Goal: Task Accomplishment & Management: Use online tool/utility

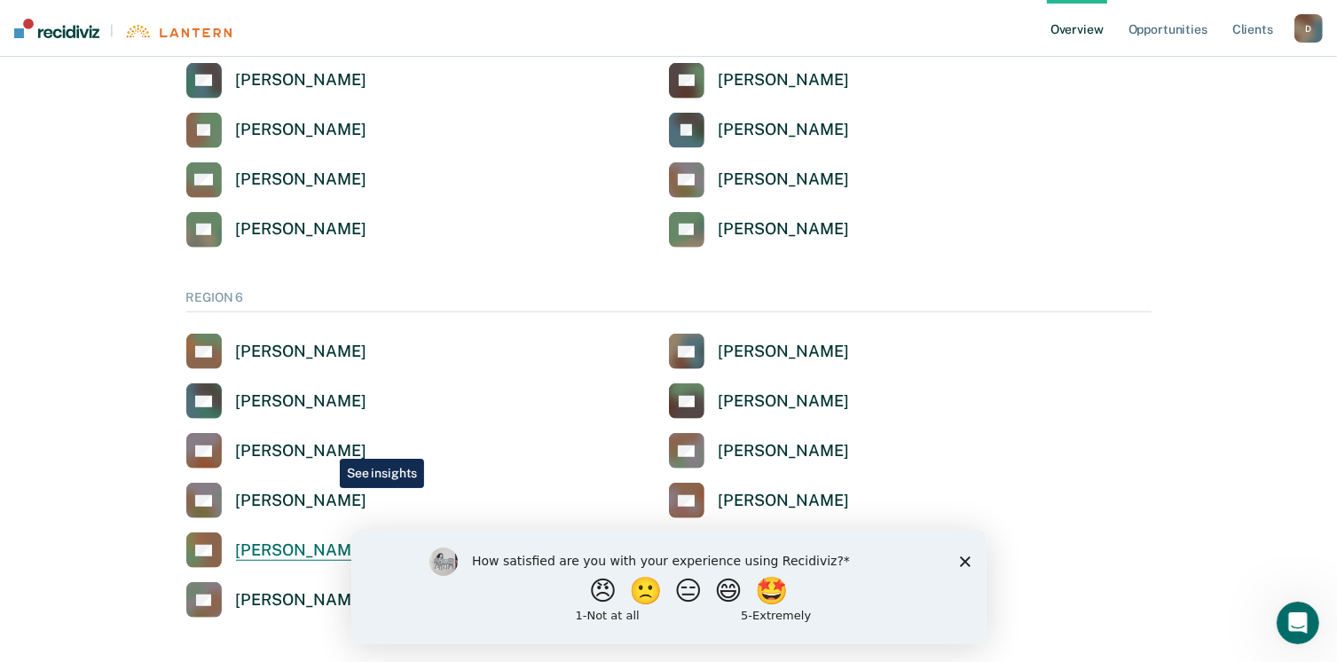
scroll to position [1242, 0]
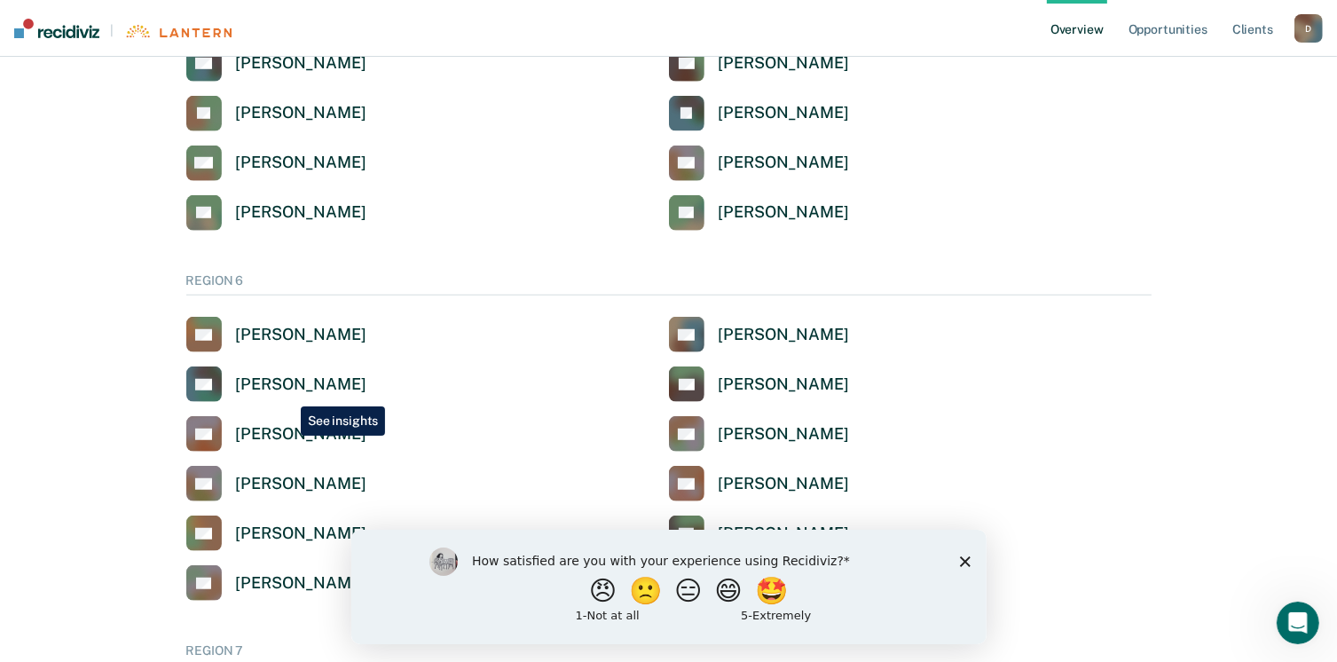
click at [287, 393] on link "DH [PERSON_NAME]" at bounding box center [276, 383] width 180 height 35
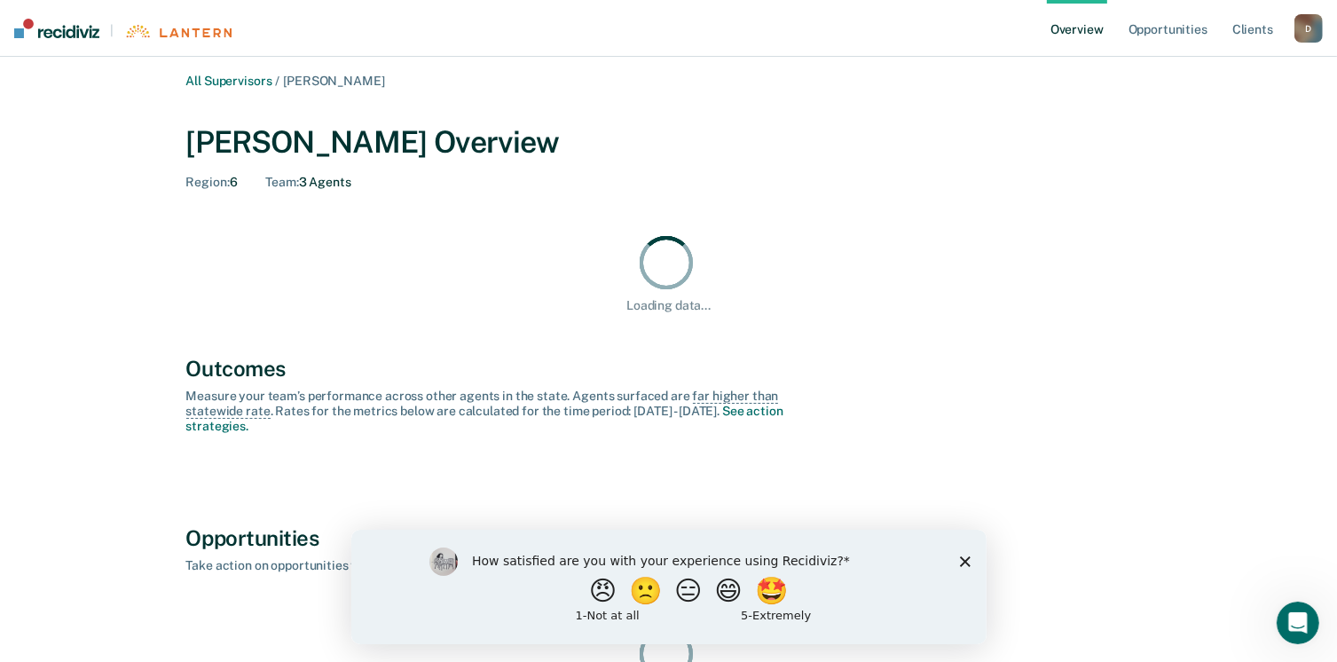
scroll to position [137, 0]
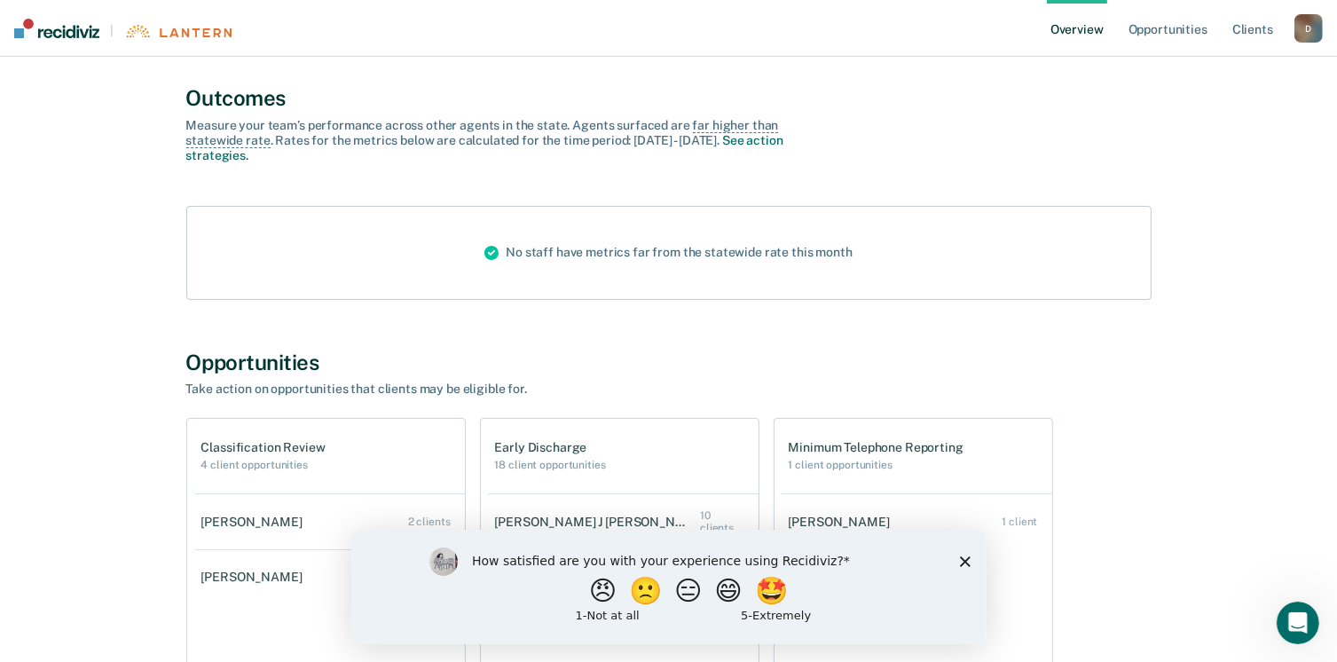
click at [958, 562] on div "How satisfied are you with your experience using Recidiviz? 😠 🙁 😑 😄 🤩 1 - Not a…" at bounding box center [667, 586] width 635 height 114
click at [283, 459] on h2 "4 client opportunities" at bounding box center [263, 465] width 124 height 12
click at [549, 452] on h1 "Early Discharge" at bounding box center [550, 447] width 111 height 15
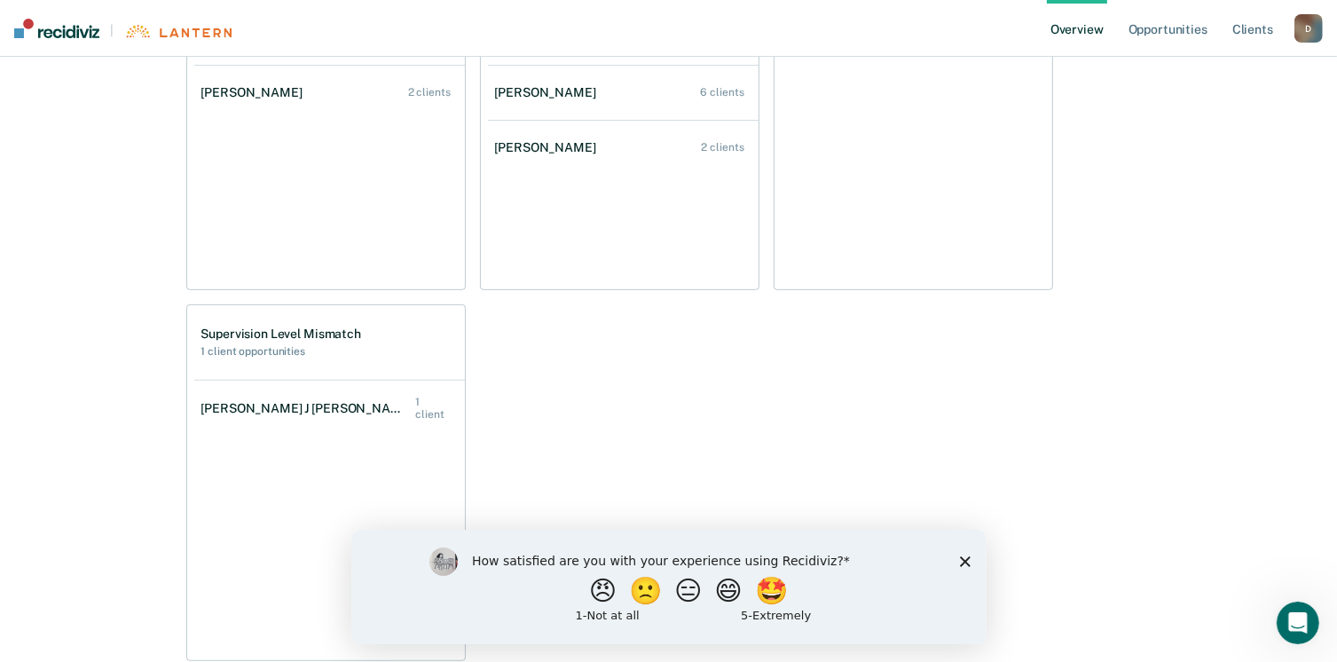
scroll to position [725, 0]
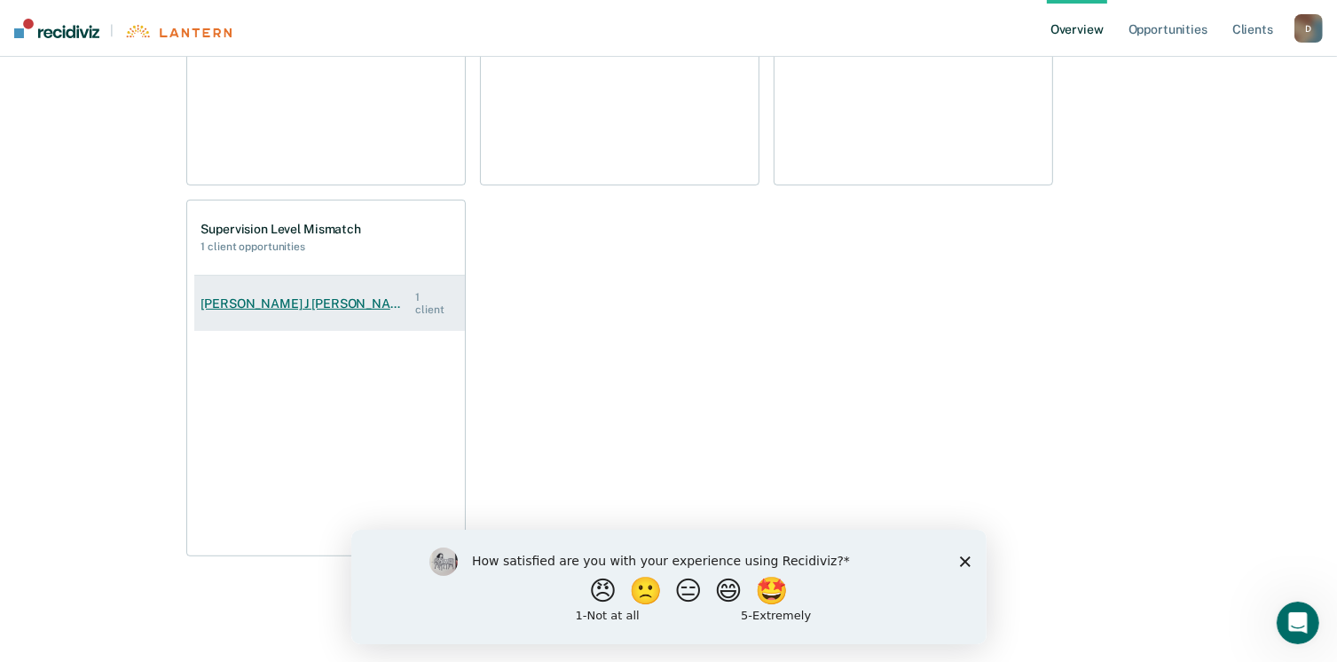
click at [351, 277] on link "[PERSON_NAME] J [PERSON_NAME] 1 client" at bounding box center [329, 303] width 271 height 61
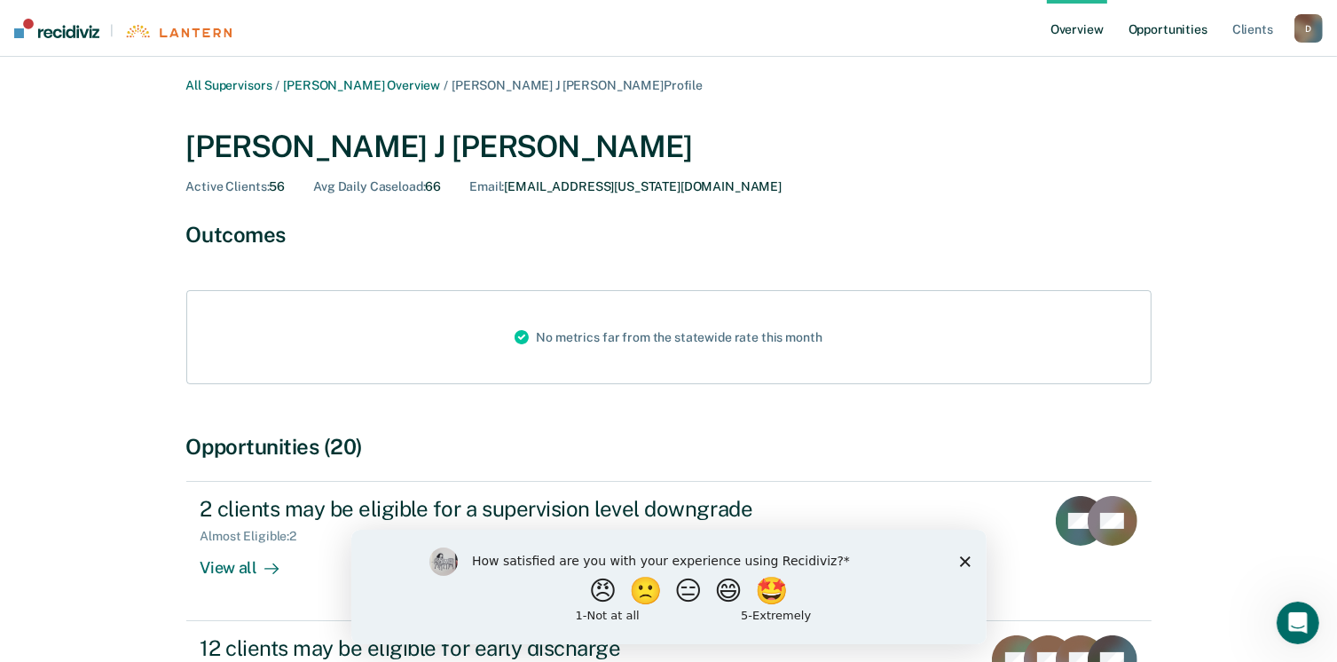
click at [1173, 32] on link "Opportunities" at bounding box center [1168, 28] width 86 height 57
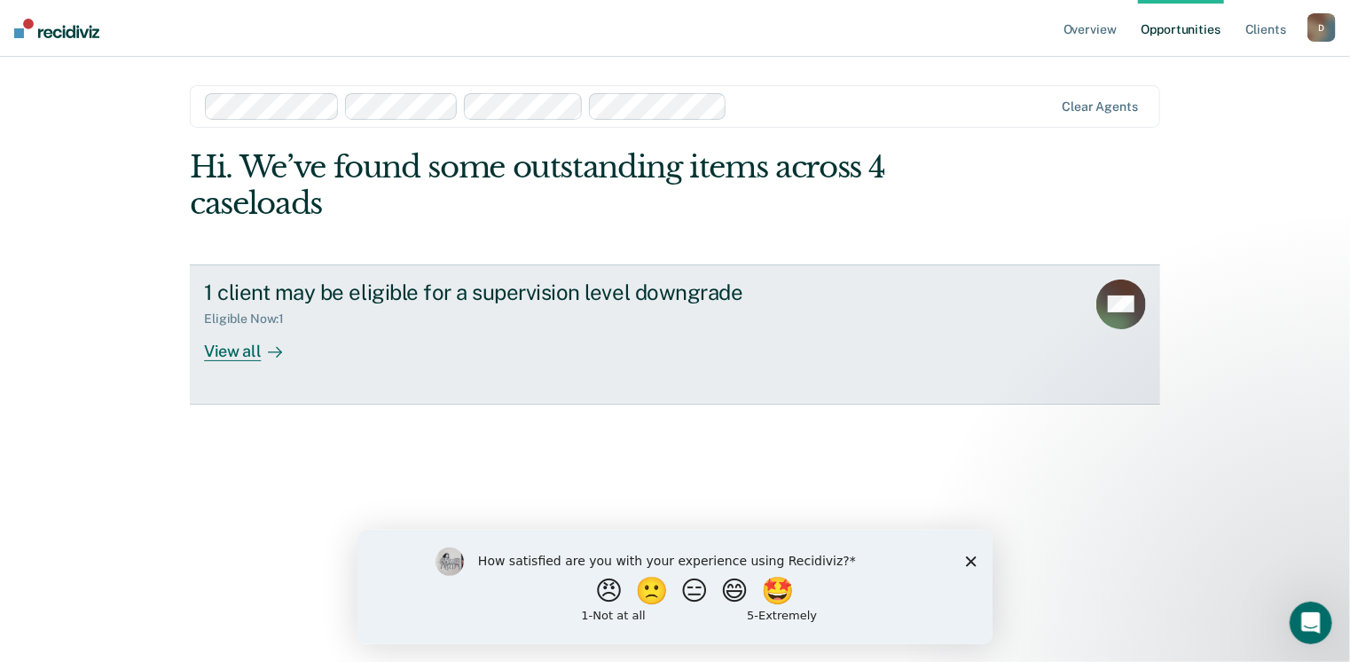
click at [246, 362] on link "1 client may be eligible for a supervision level downgrade Eligible Now : 1 Vie…" at bounding box center [675, 334] width 970 height 140
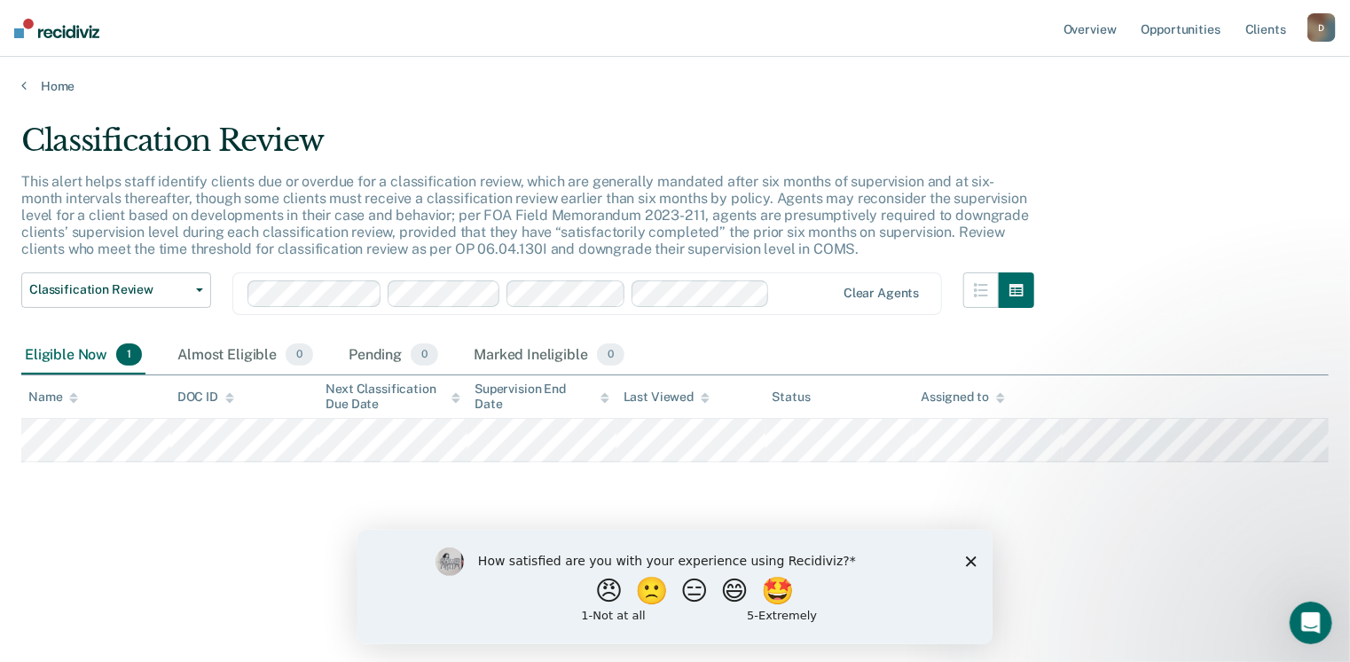
click at [1124, 25] on ul "Overview Opportunities Client s" at bounding box center [1183, 28] width 247 height 57
click at [1075, 29] on link "Overview" at bounding box center [1090, 28] width 60 height 57
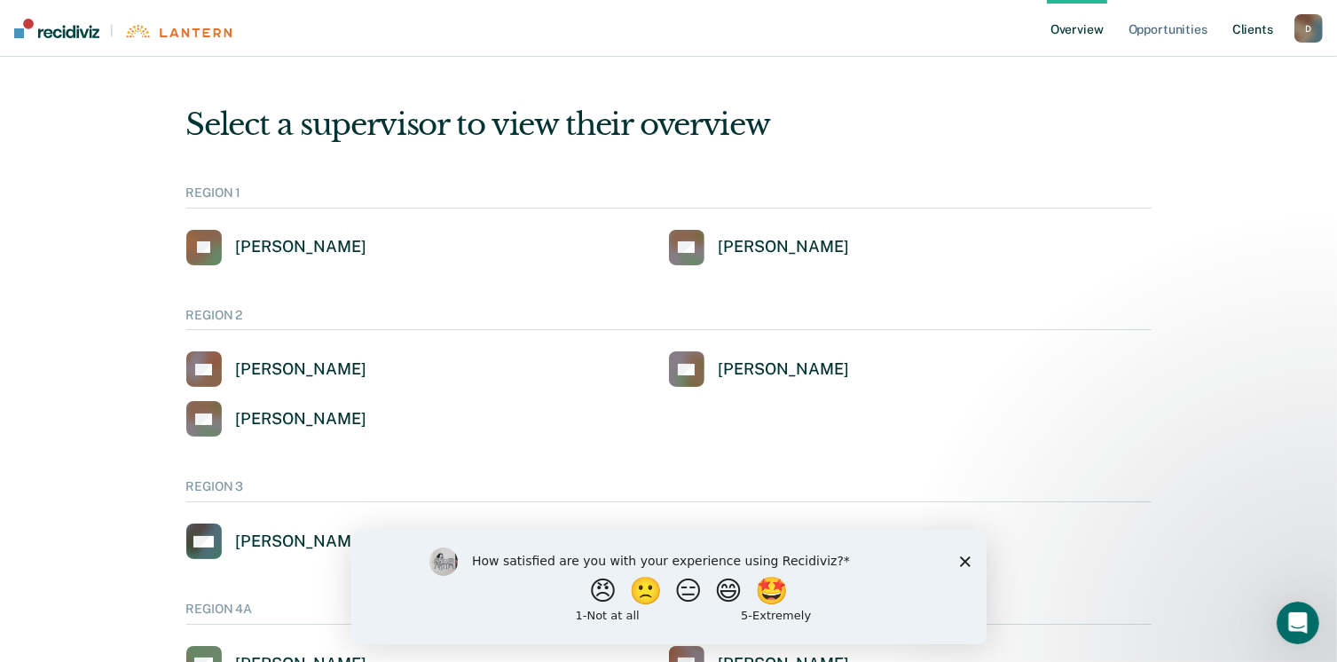
click at [1252, 26] on link "Client s" at bounding box center [1252, 28] width 48 height 57
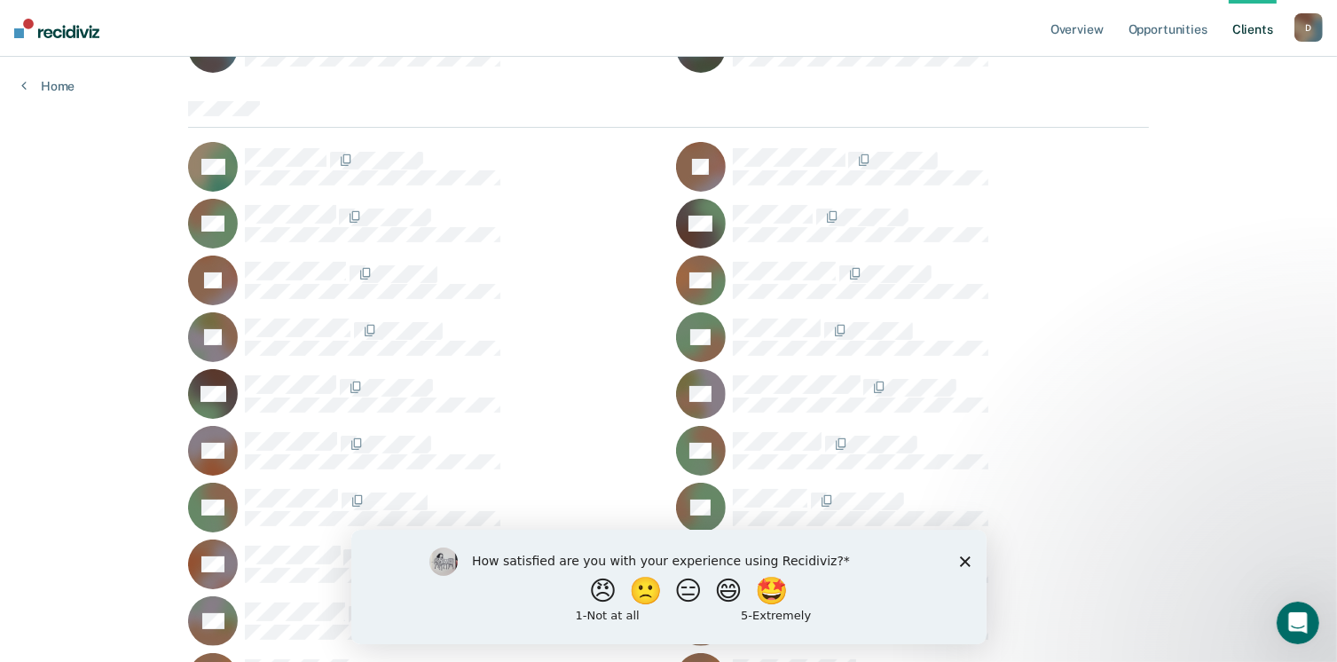
scroll to position [266, 0]
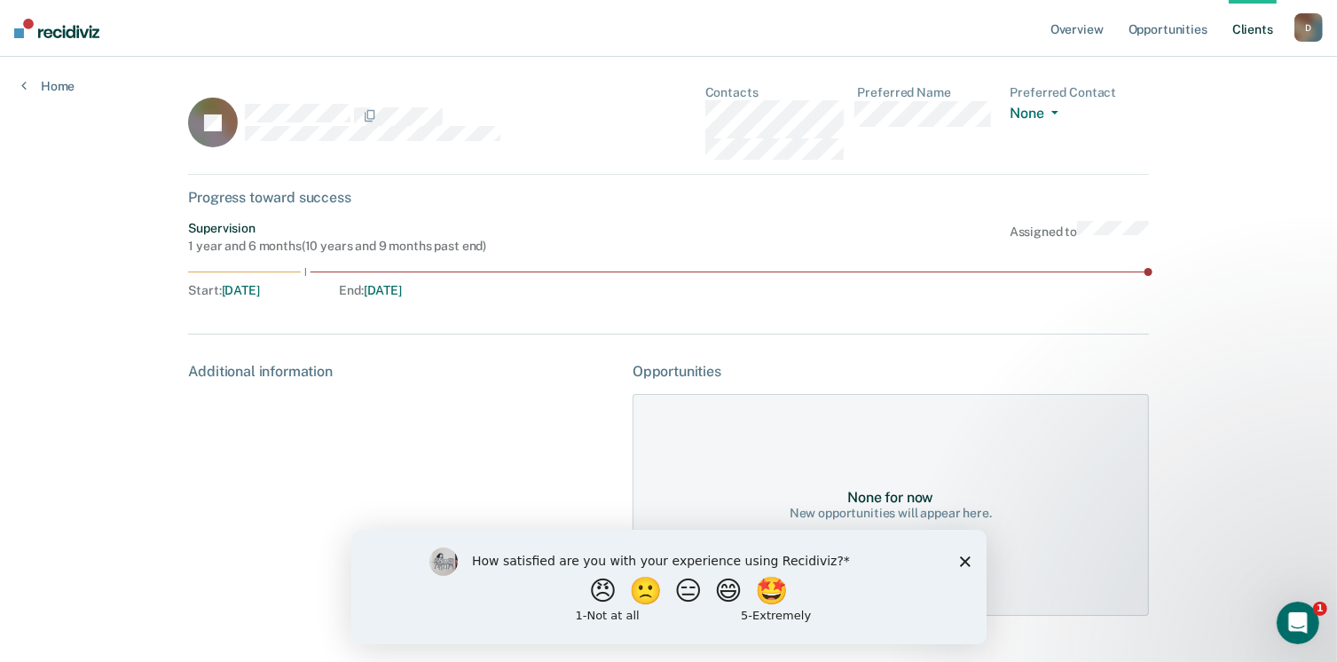
click at [956, 556] on div "How satisfied are you with your experience using Recidiviz? 😠 🙁 😑 😄 🤩 1 - Not a…" at bounding box center [667, 586] width 635 height 114
click at [968, 560] on icon "Close survey" at bounding box center [964, 560] width 11 height 11
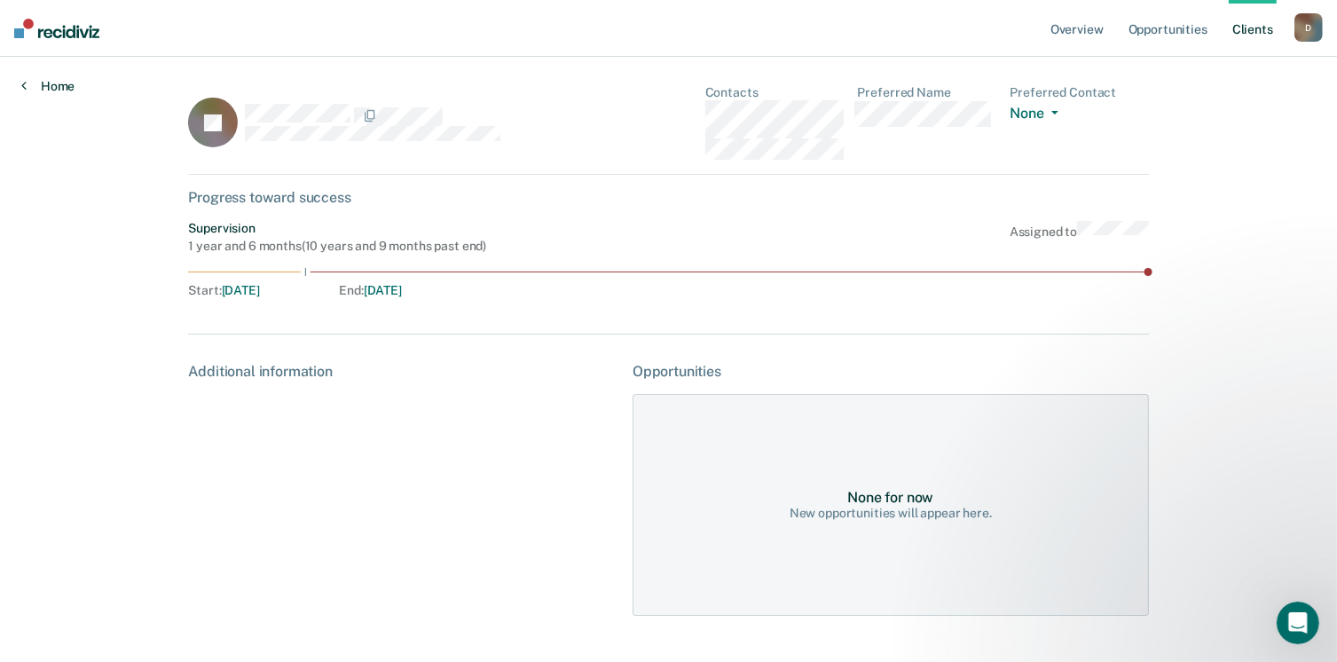
click at [49, 82] on link "Home" at bounding box center [47, 86] width 53 height 16
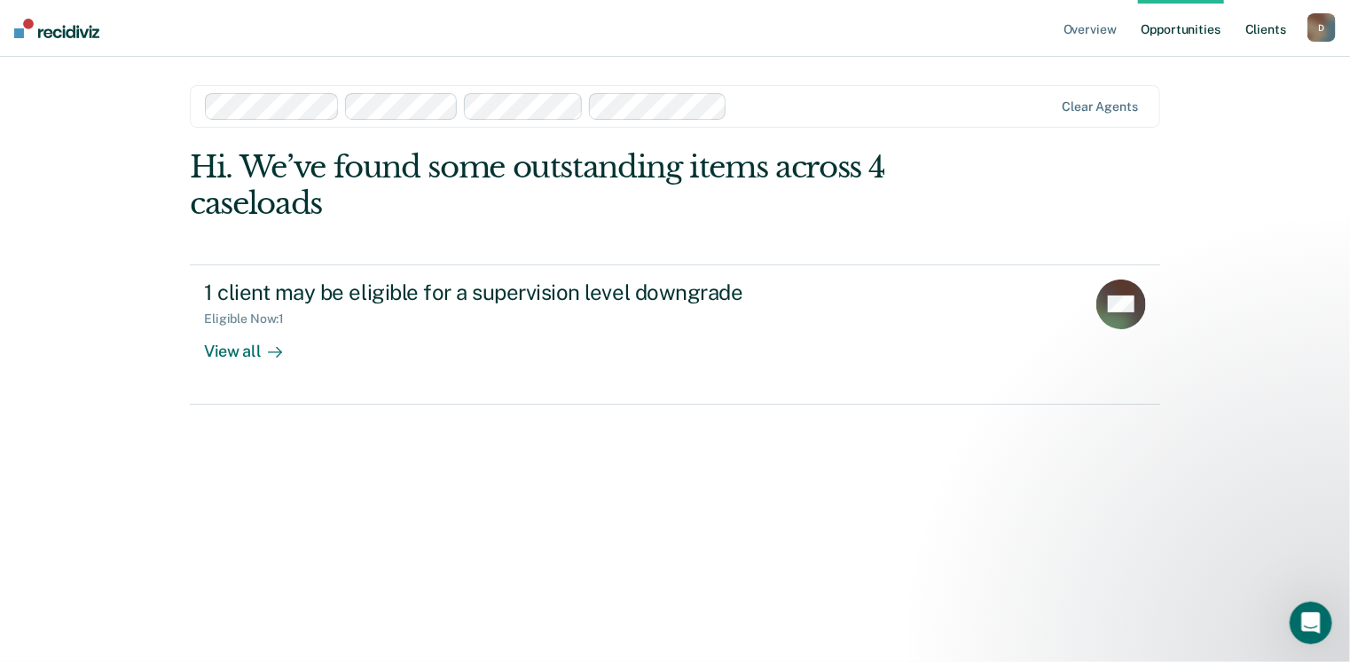
click at [1253, 32] on link "Client s" at bounding box center [1266, 28] width 48 height 57
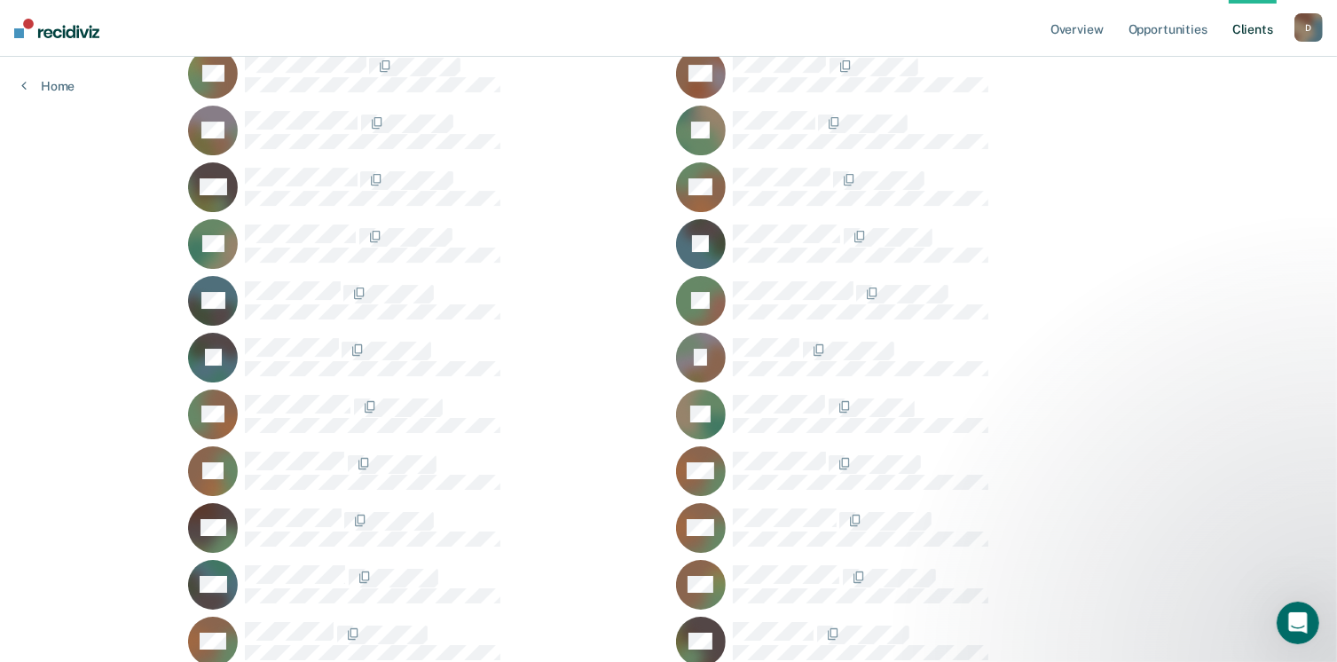
scroll to position [6765, 0]
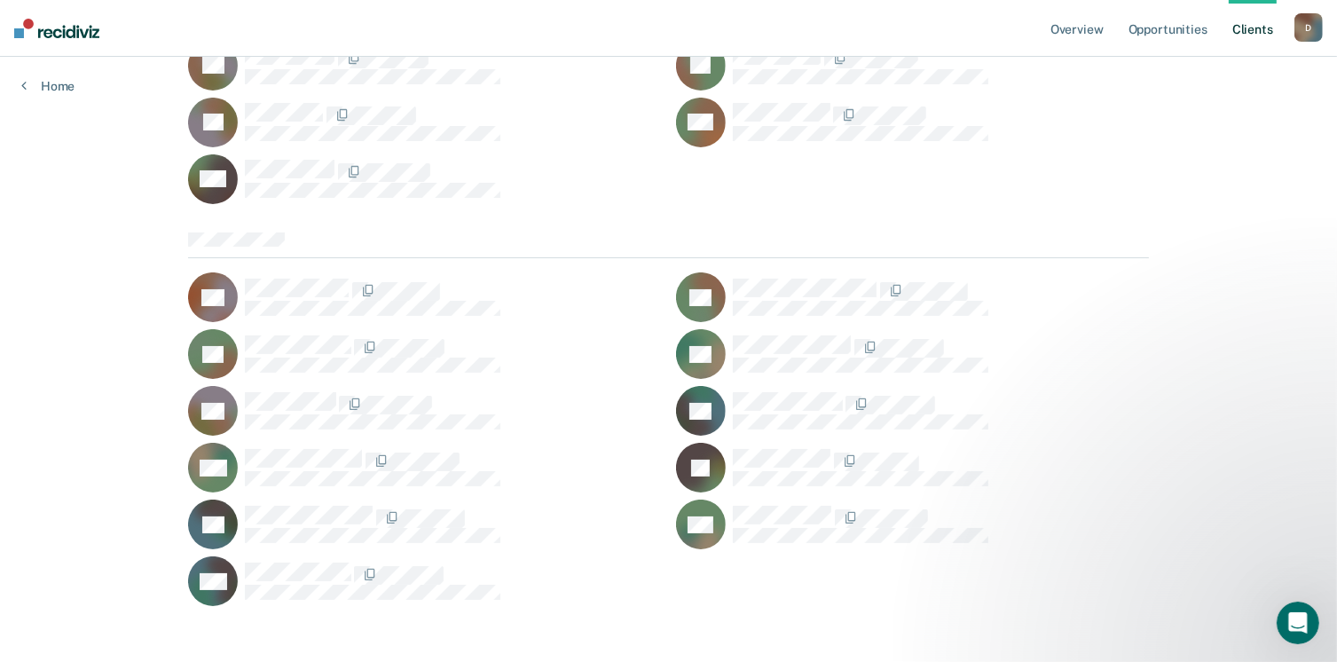
drag, startPoint x: 1348, startPoint y: 47, endPoint x: 38, endPoint y: 24, distance: 1310.2
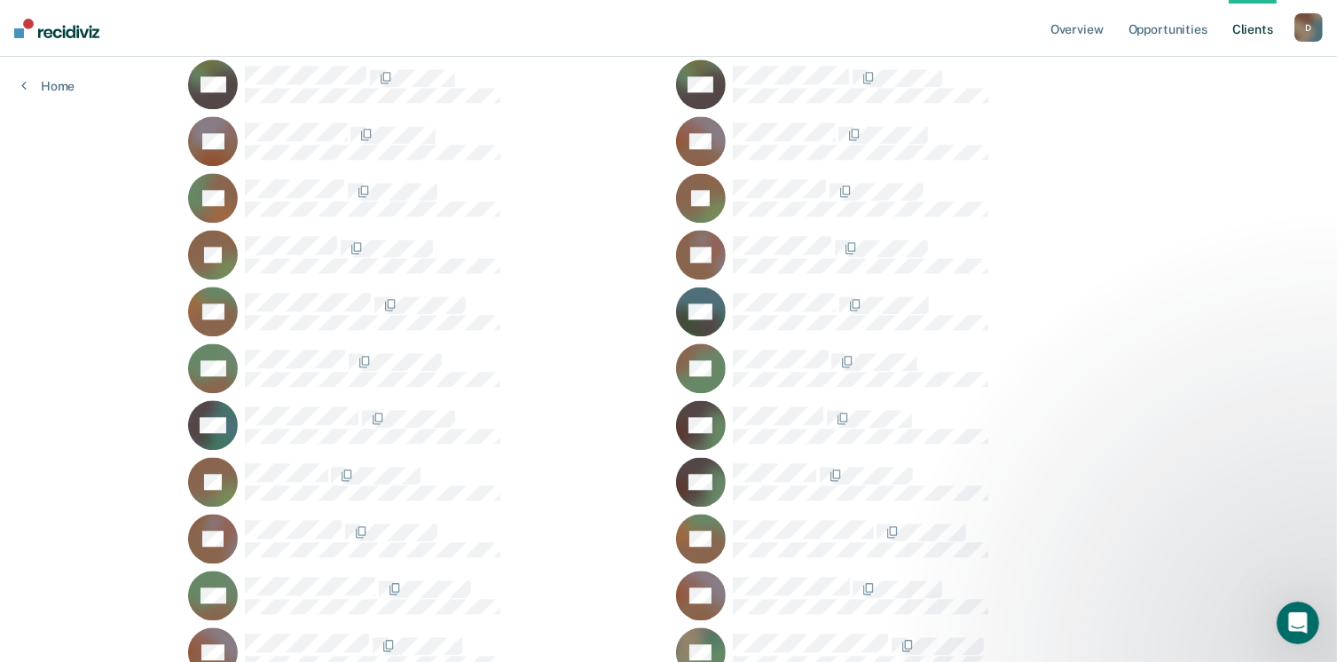
scroll to position [3484, 0]
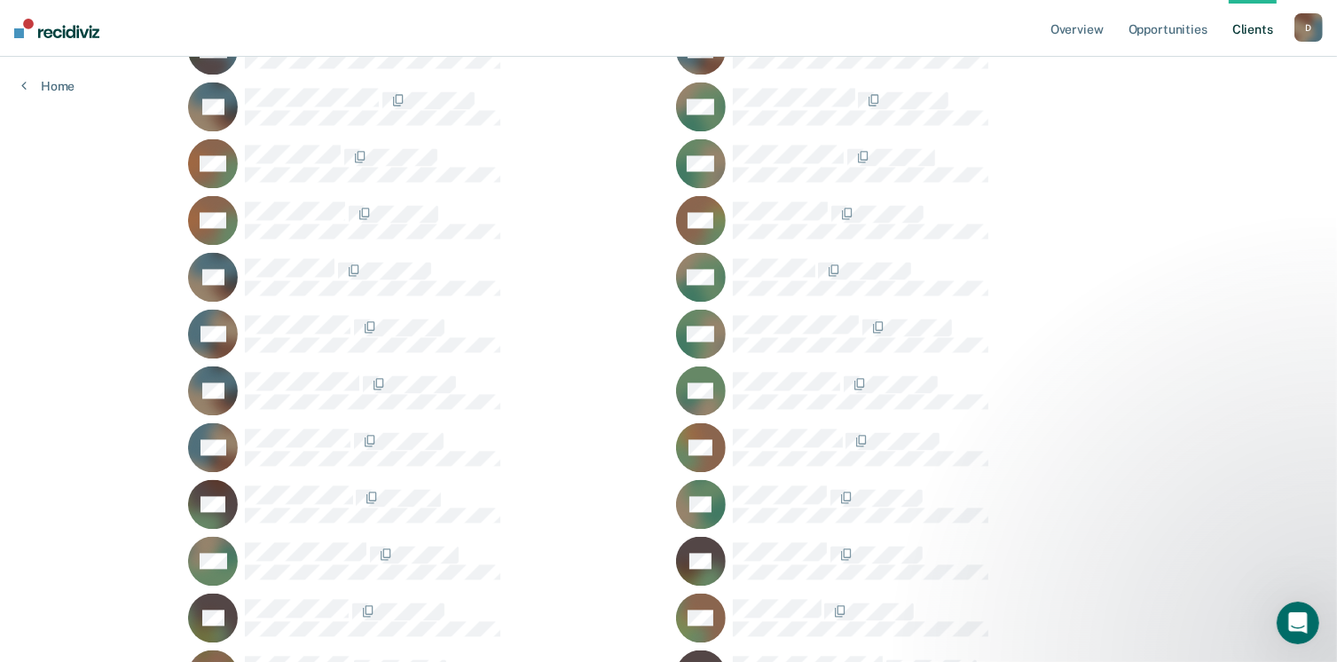
click at [1240, 31] on link "Client s" at bounding box center [1252, 28] width 48 height 57
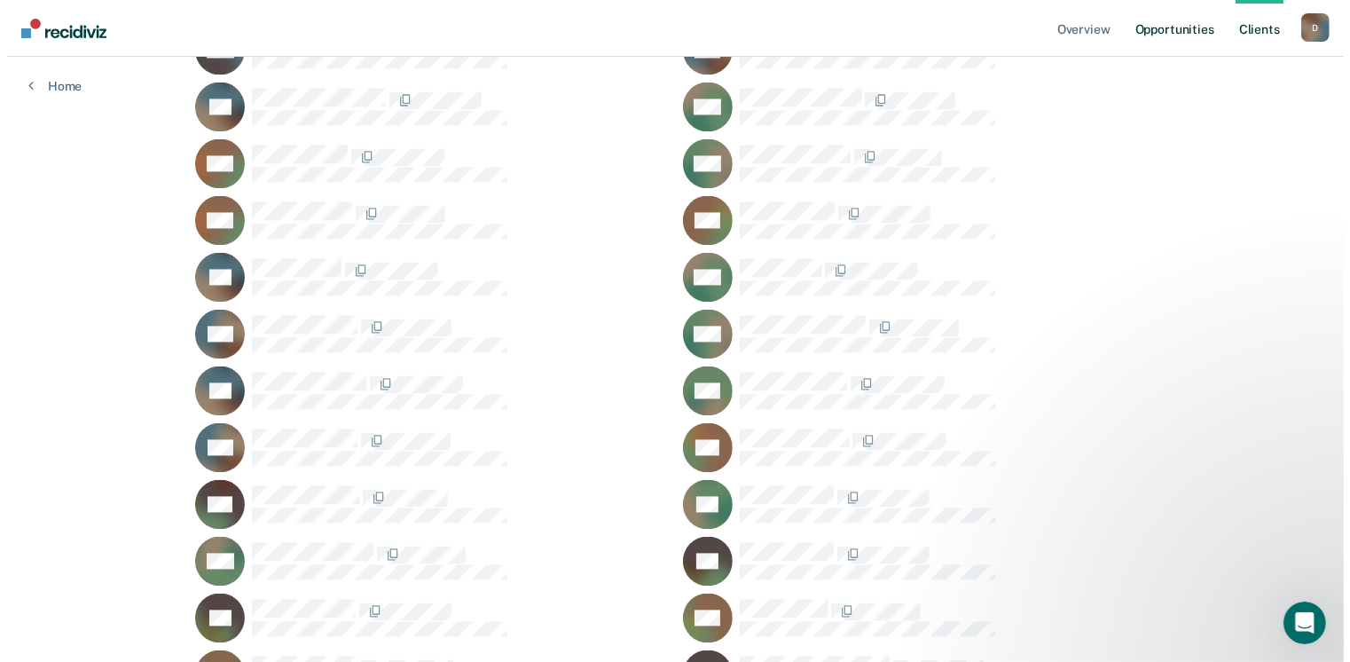
scroll to position [0, 0]
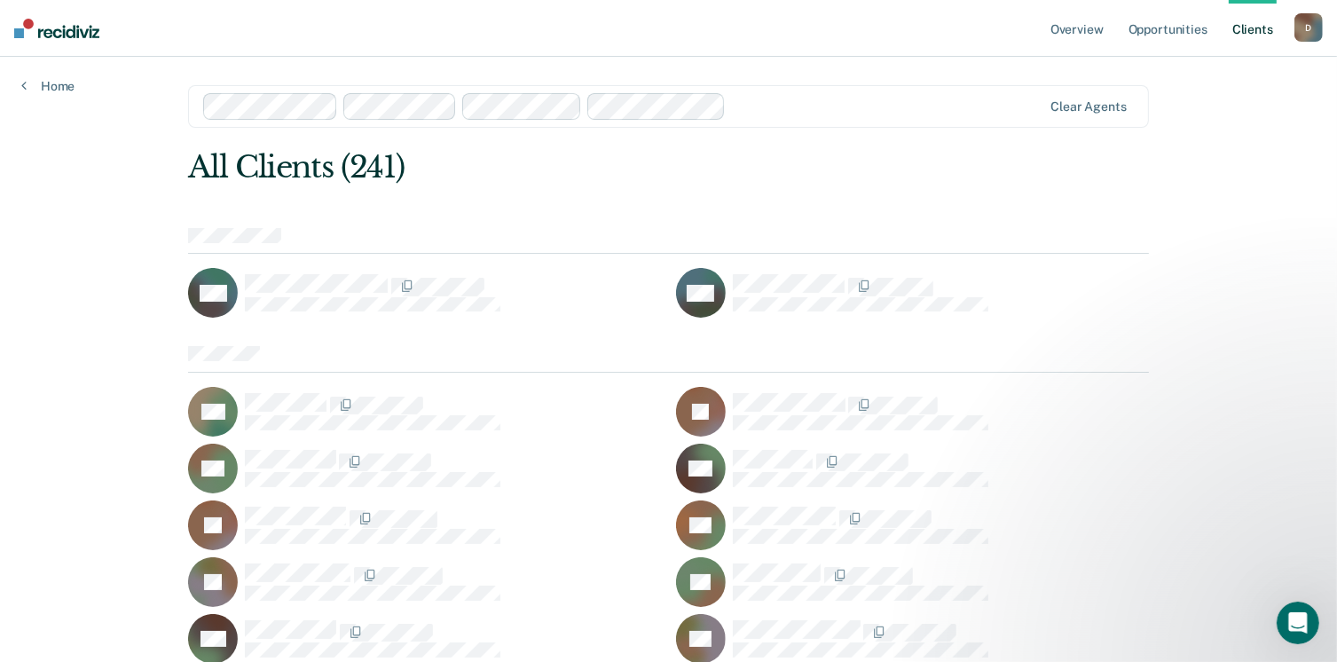
click at [307, 182] on div "All Clients (241)" at bounding box center [572, 167] width 768 height 36
click at [47, 84] on link "Home" at bounding box center [47, 86] width 53 height 16
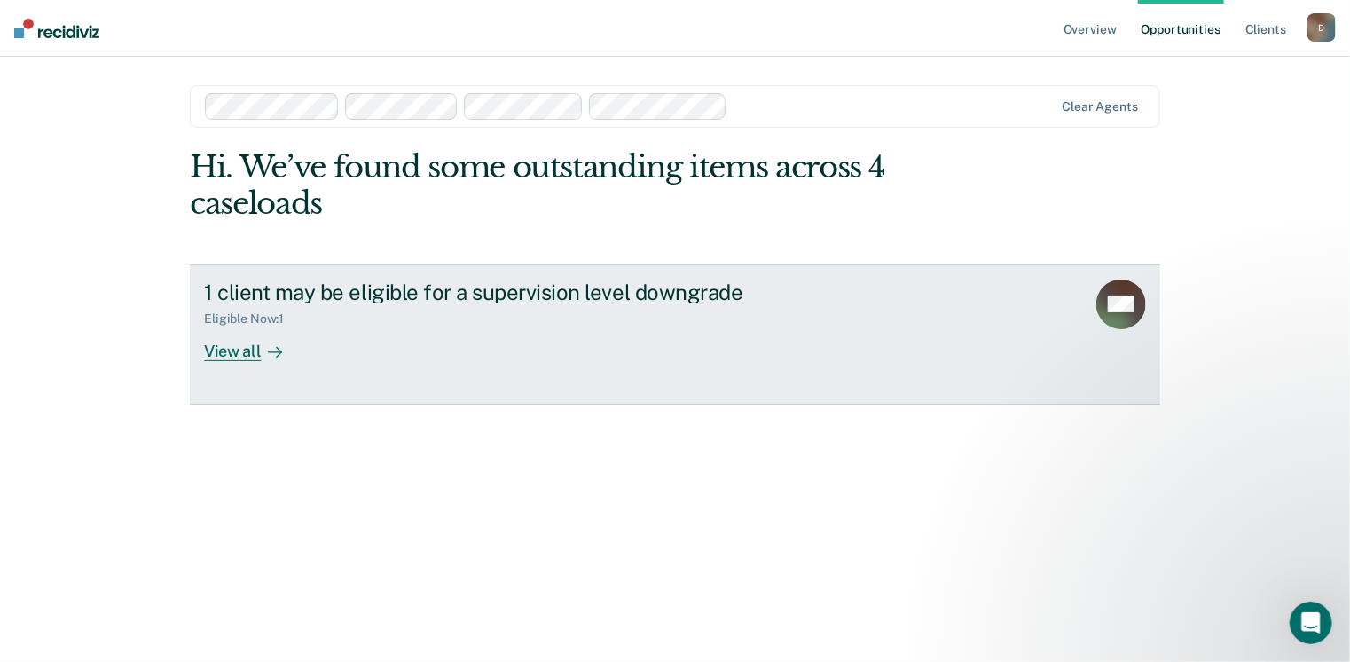
click at [238, 355] on div "View all" at bounding box center [253, 343] width 99 height 35
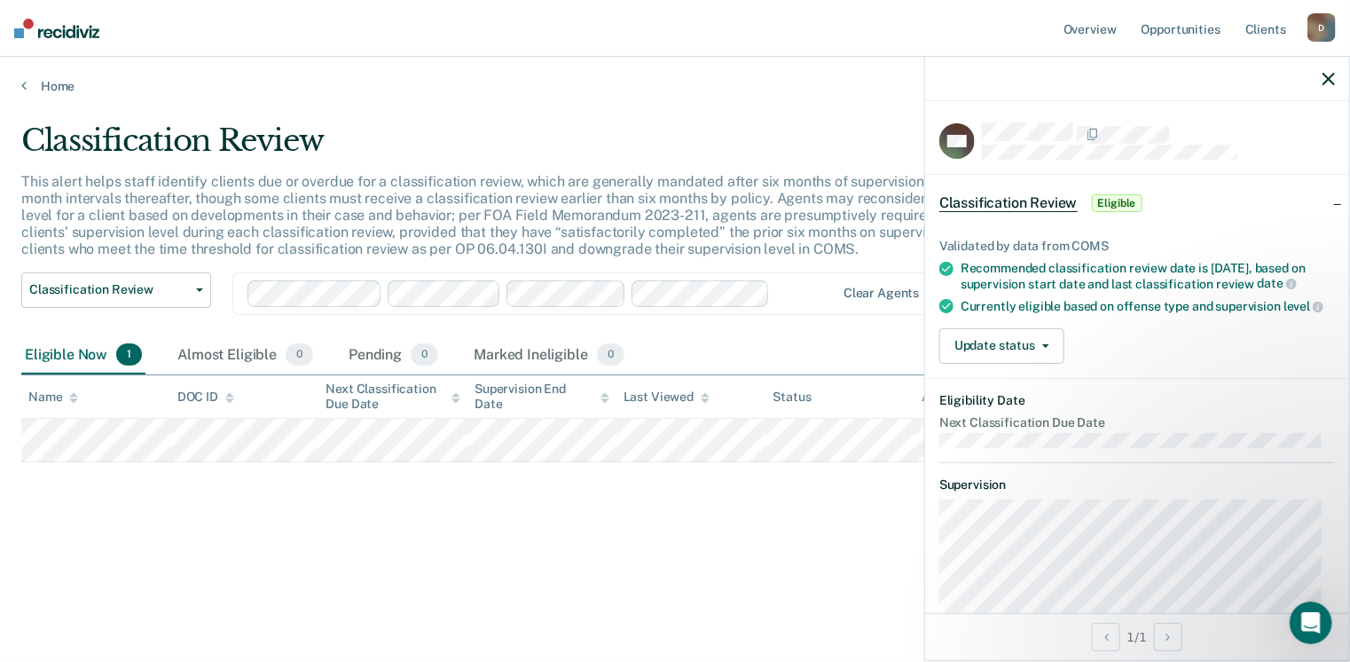
scroll to position [218, 0]
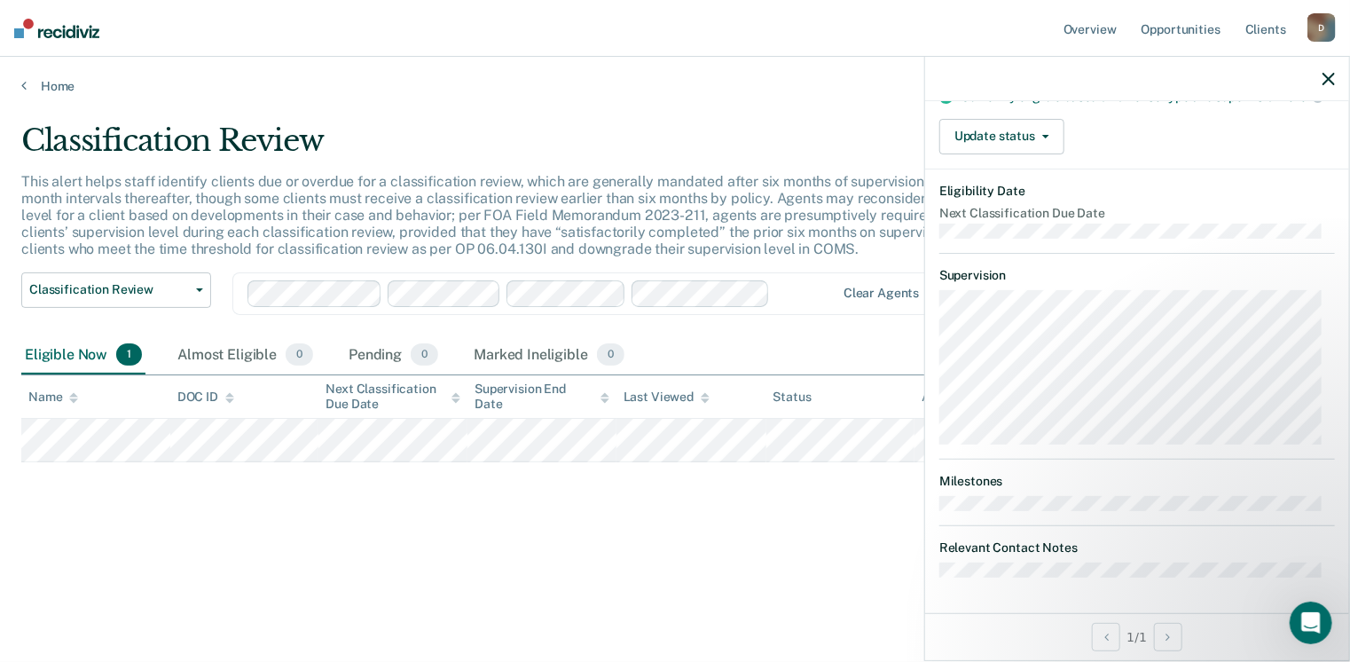
click at [1329, 85] on icon "button" at bounding box center [1328, 79] width 12 height 12
